Goal: Information Seeking & Learning: Check status

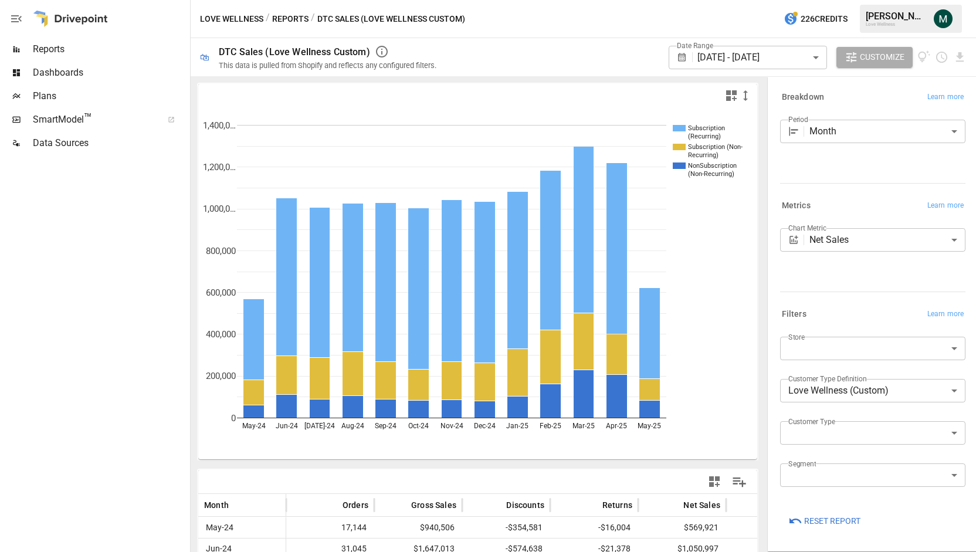
click at [733, 0] on body "Reports Dashboards Plans SmartModel ™ Data Sources Love Wellness / Reports / DT…" at bounding box center [488, 0] width 976 height 0
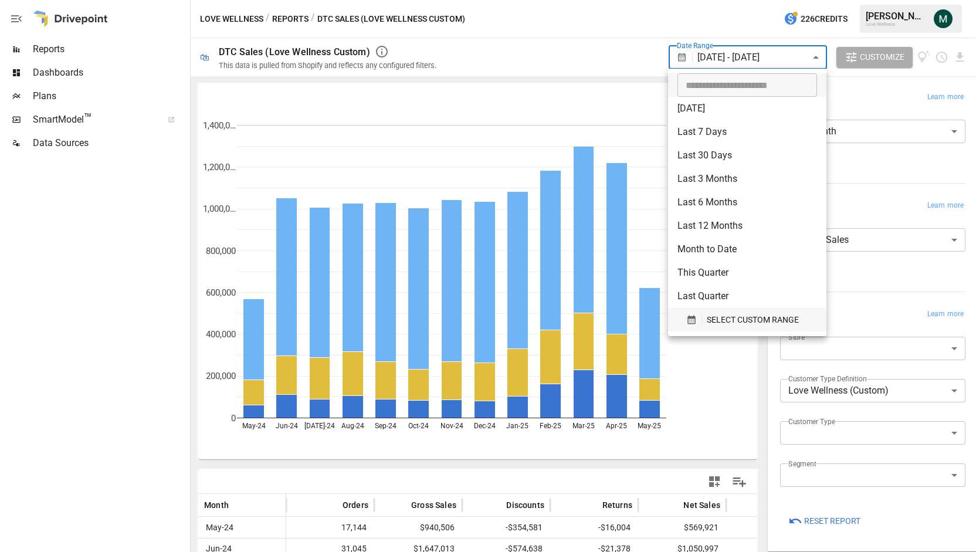
click at [707, 325] on span "SELECT CUSTOM RANGE" at bounding box center [753, 320] width 92 height 15
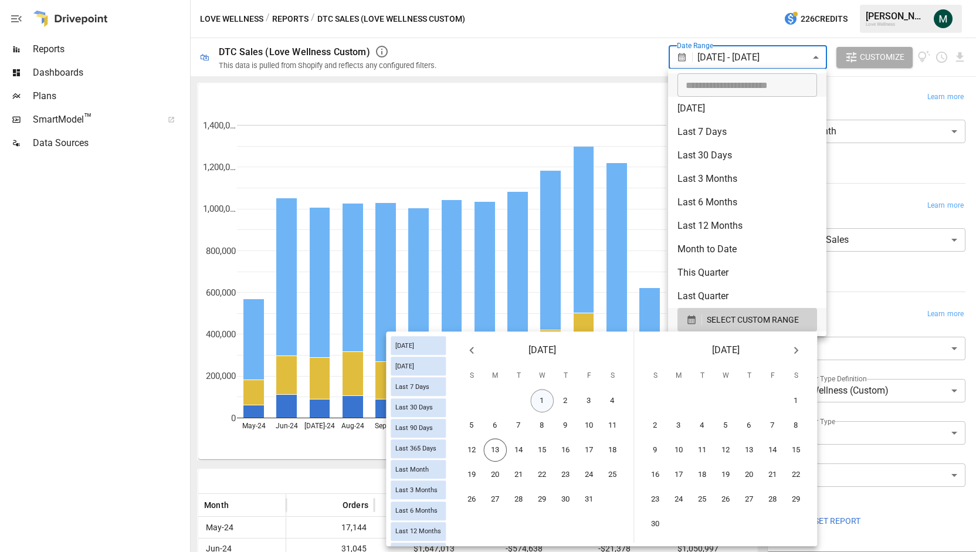
click at [542, 395] on button "1" at bounding box center [542, 401] width 23 height 23
click at [471, 458] on button "12" at bounding box center [472, 450] width 23 height 23
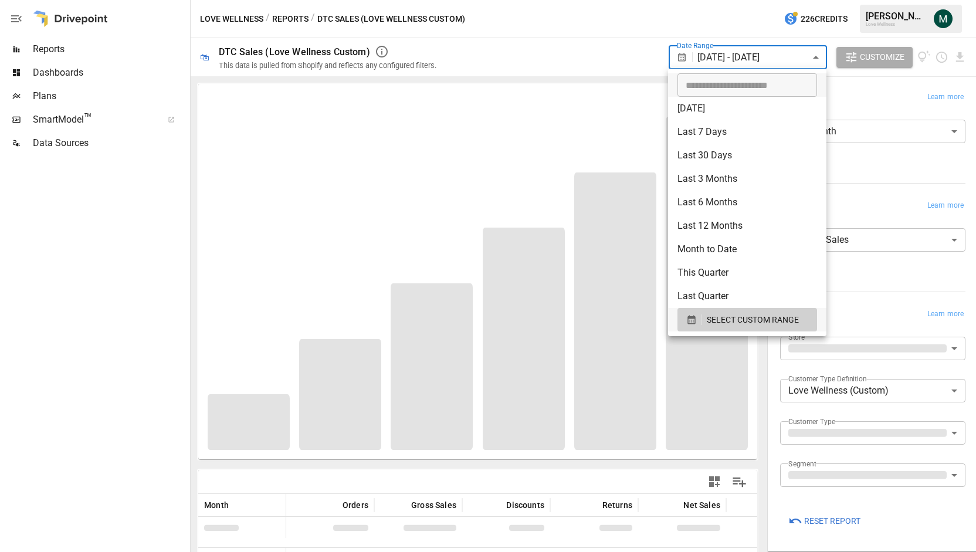
click at [902, 205] on div at bounding box center [488, 276] width 976 height 552
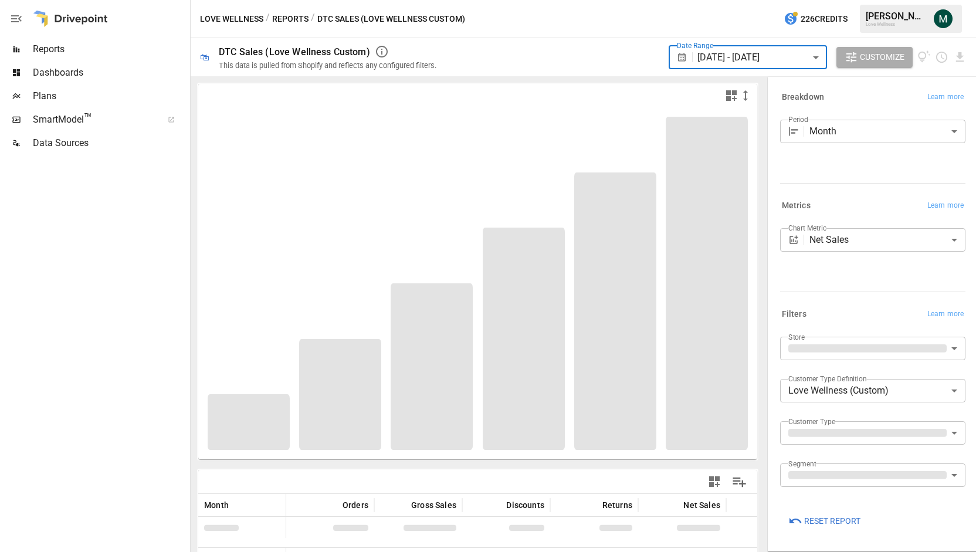
click at [846, 0] on body "Reports Dashboards Plans SmartModel ™ Data Sources Love Wellness / Reports / DT…" at bounding box center [488, 0] width 976 height 0
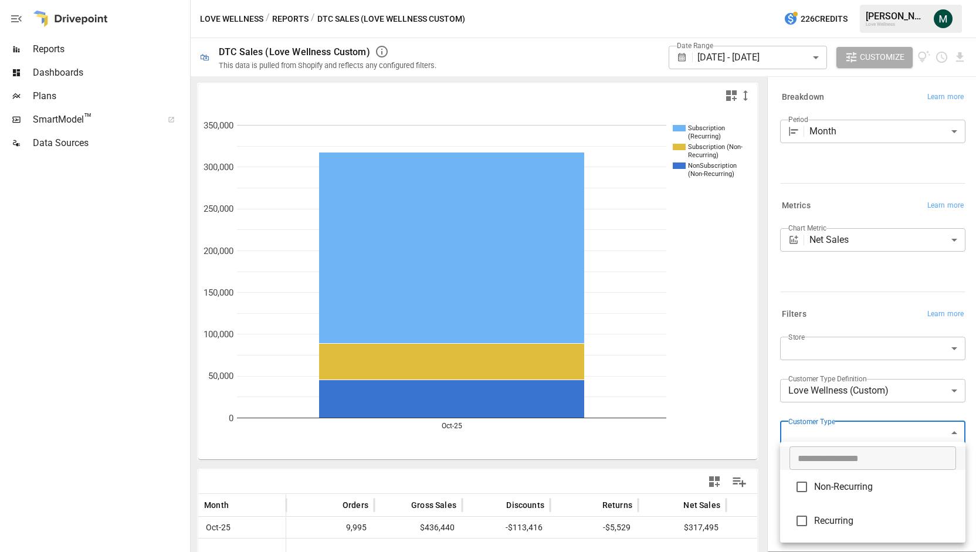
click at [839, 491] on span "Non-Recurring" at bounding box center [885, 487] width 142 height 14
type input "**********"
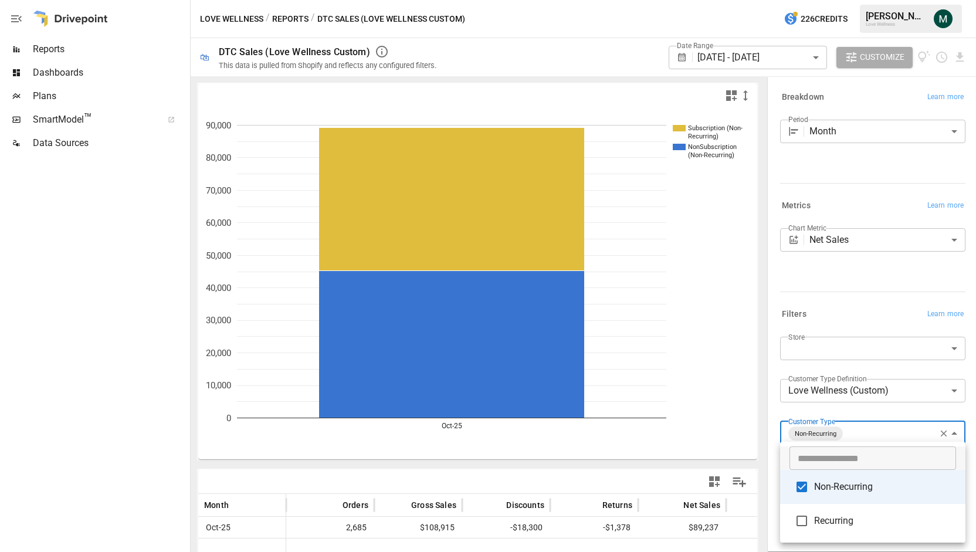
click at [646, 497] on div at bounding box center [488, 276] width 976 height 552
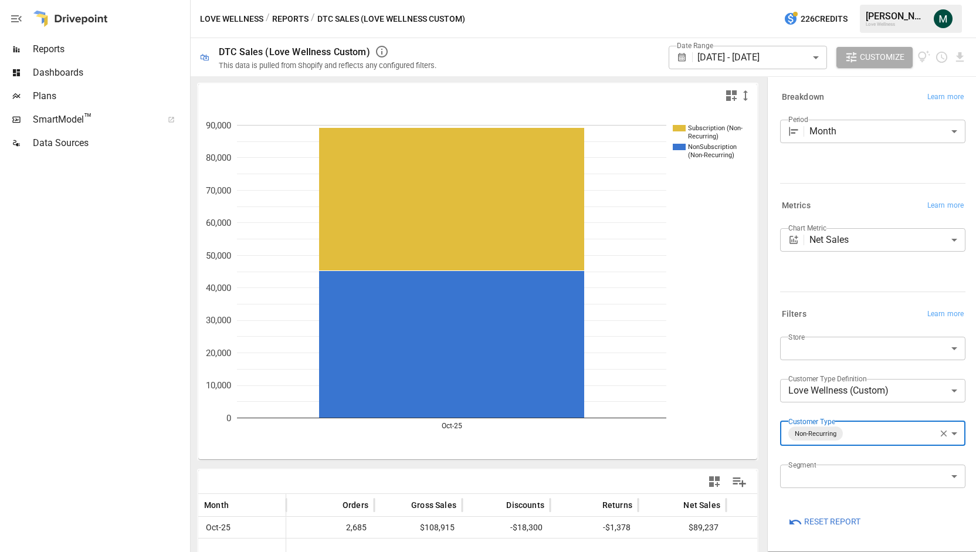
scroll to position [160, 0]
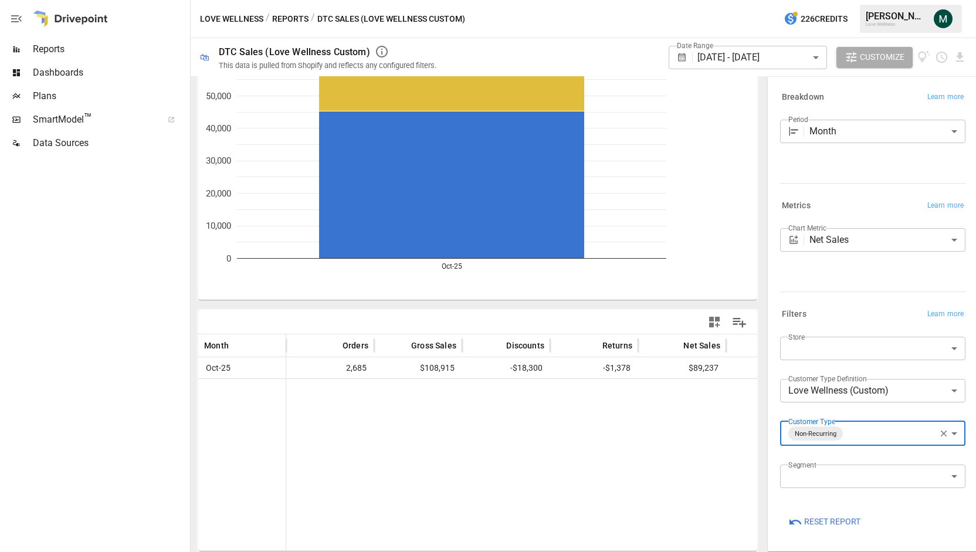
click at [872, 0] on body "**********" at bounding box center [488, 0] width 976 height 0
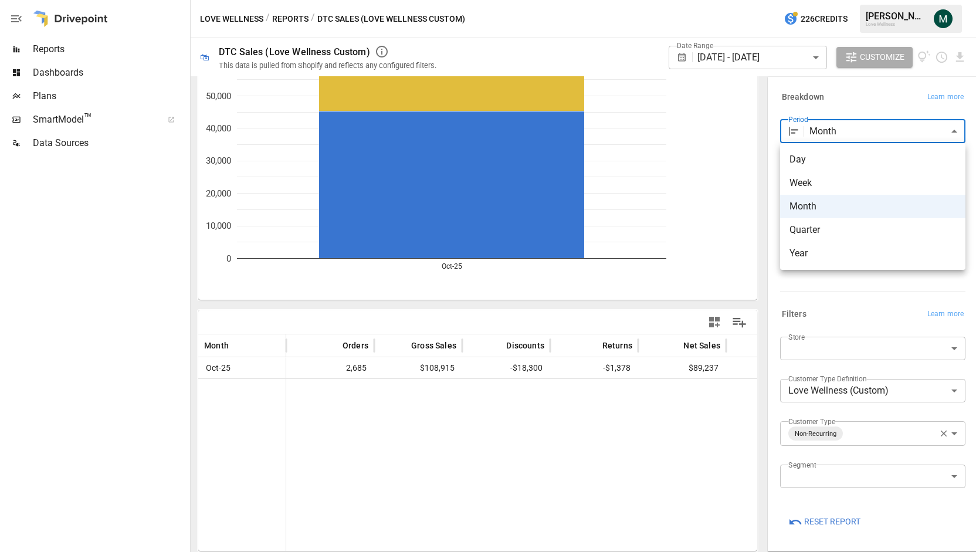
click at [845, 168] on li "Day" at bounding box center [872, 159] width 185 height 23
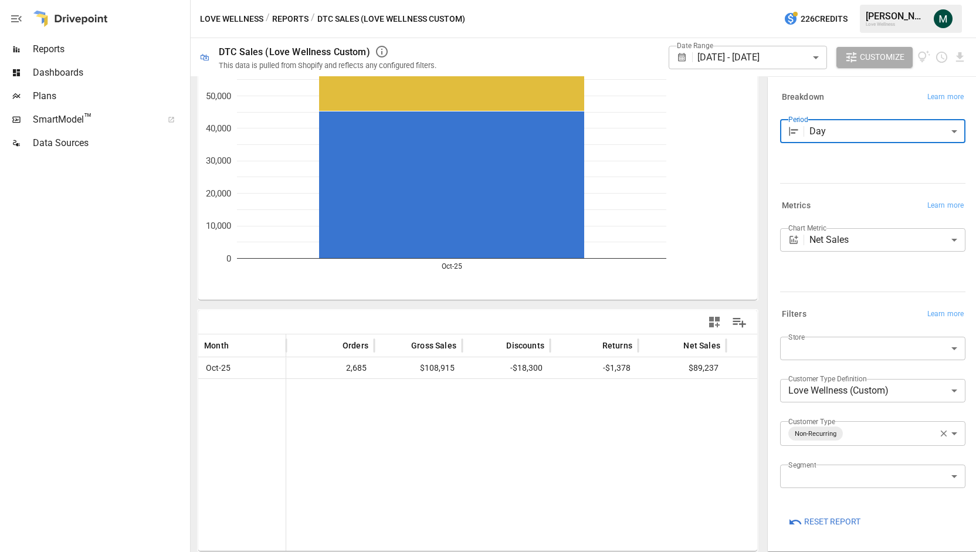
type input "***"
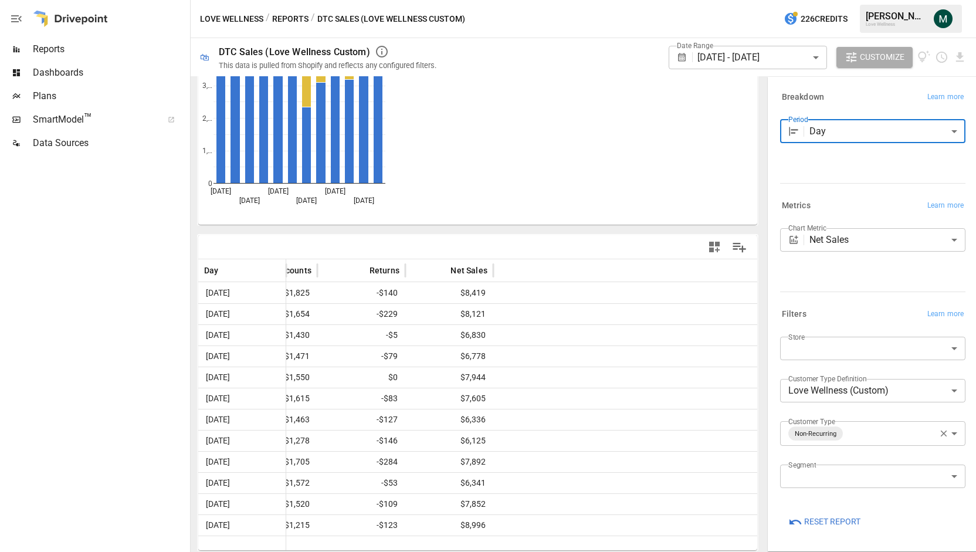
scroll to position [234, 0]
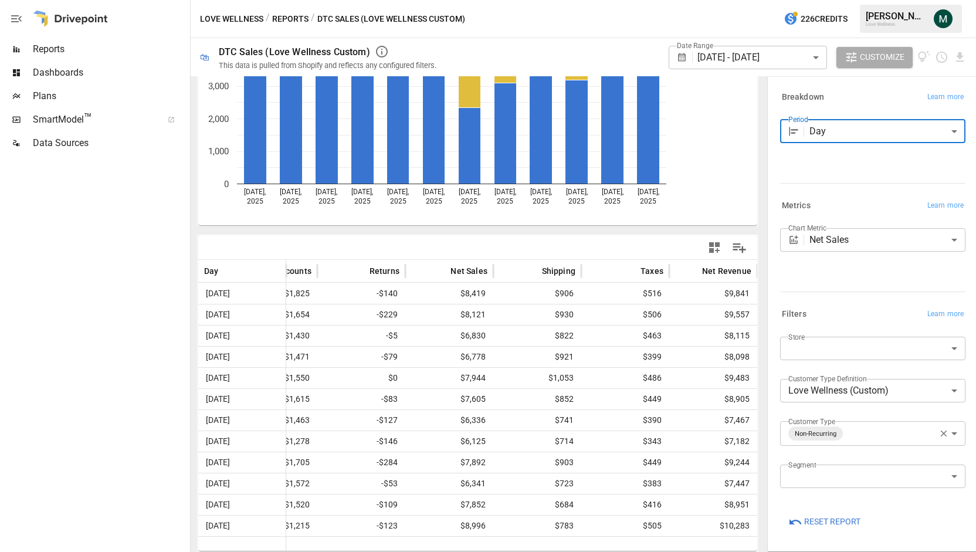
click at [956, 0] on body "Reports Dashboards Plans SmartModel ™ Data Sources Love Wellness / Reports / DT…" at bounding box center [488, 0] width 976 height 0
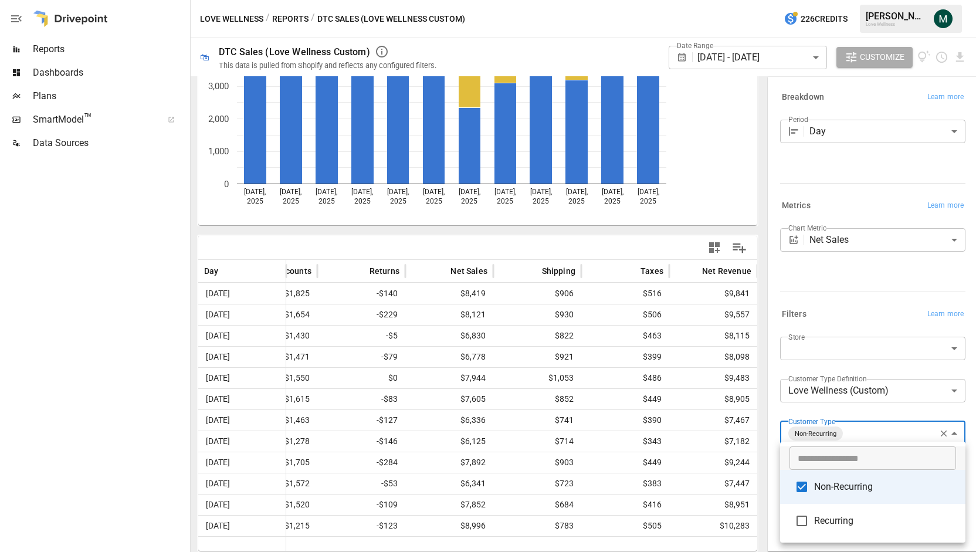
click at [833, 514] on span "Recurring" at bounding box center [885, 521] width 142 height 14
click at [831, 493] on span "Non-Recurring" at bounding box center [885, 487] width 142 height 14
type input "*********"
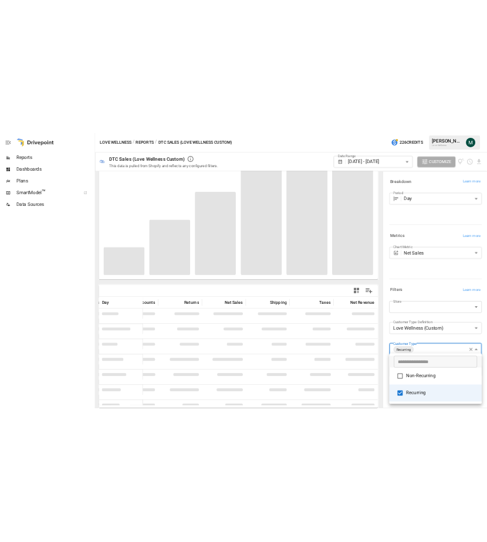
scroll to position [234, 0]
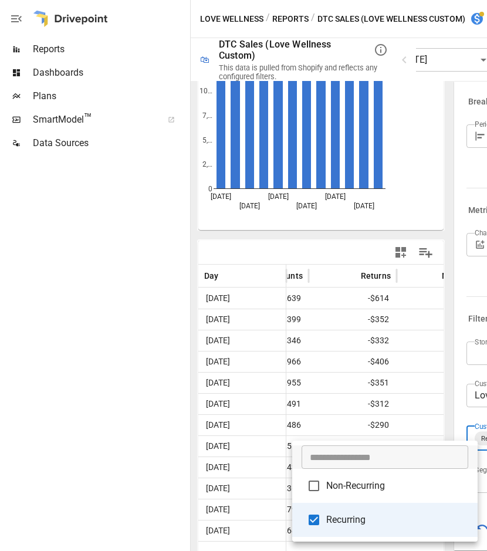
click at [310, 240] on div at bounding box center [243, 275] width 487 height 551
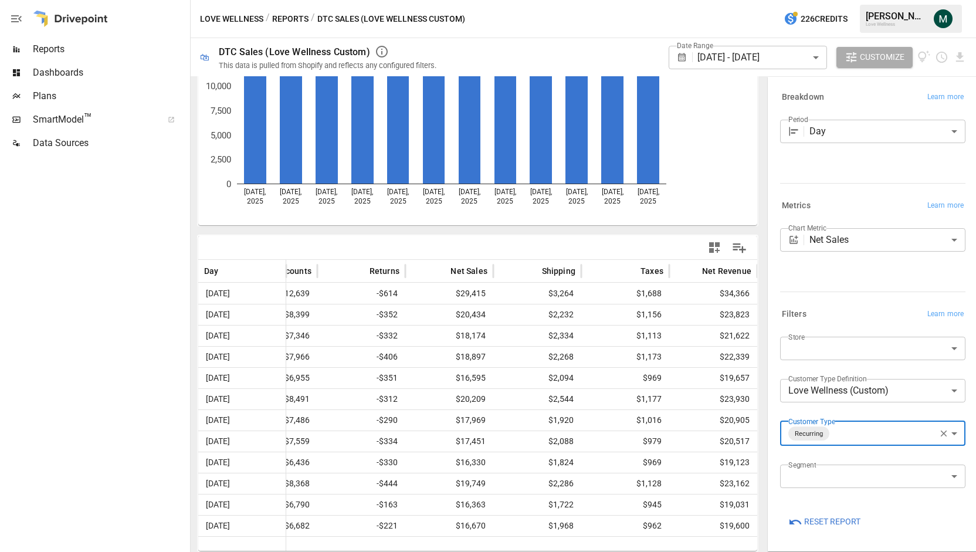
click at [942, 431] on icon "button" at bounding box center [944, 434] width 6 height 6
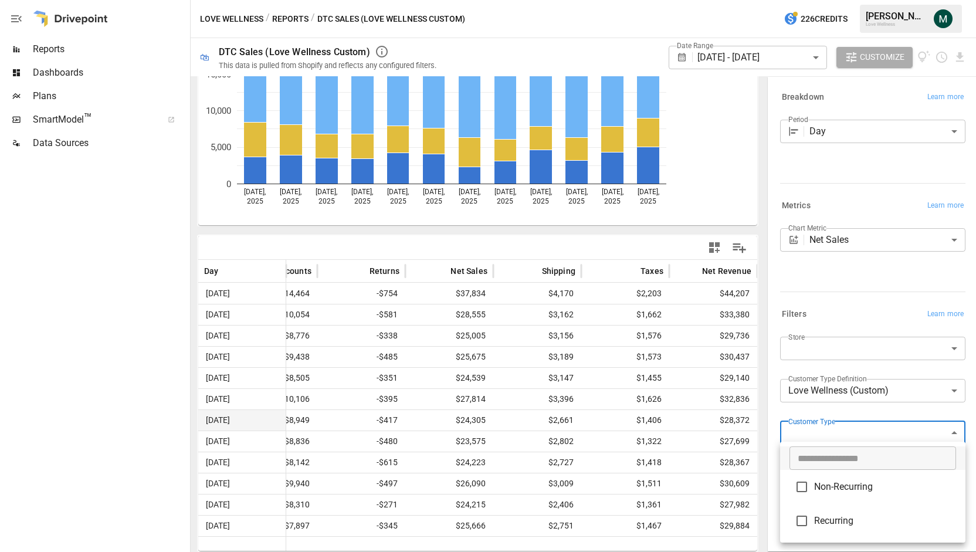
click at [852, 0] on body "Reports Dashboards Plans SmartModel ™ Data Sources Love Wellness / Reports / DT…" at bounding box center [488, 0] width 976 height 0
click at [833, 293] on div at bounding box center [488, 276] width 976 height 552
